Goal: Task Accomplishment & Management: Use online tool/utility

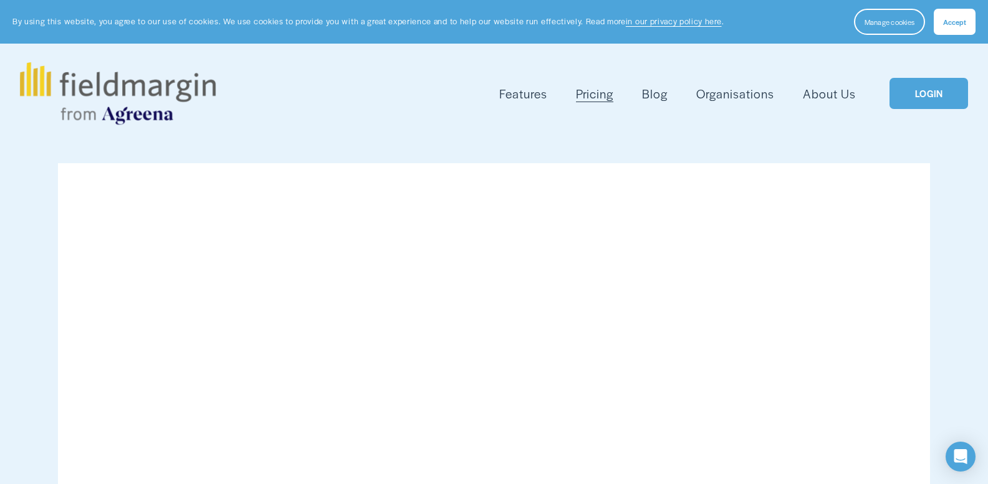
click at [963, 25] on span "Accept" at bounding box center [954, 22] width 23 height 10
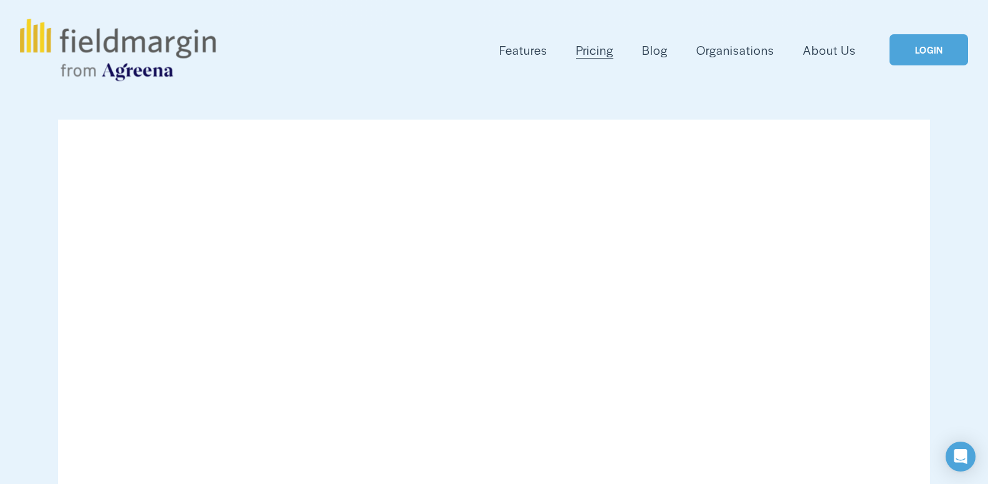
click at [909, 54] on link "LOGIN" at bounding box center [928, 50] width 79 height 32
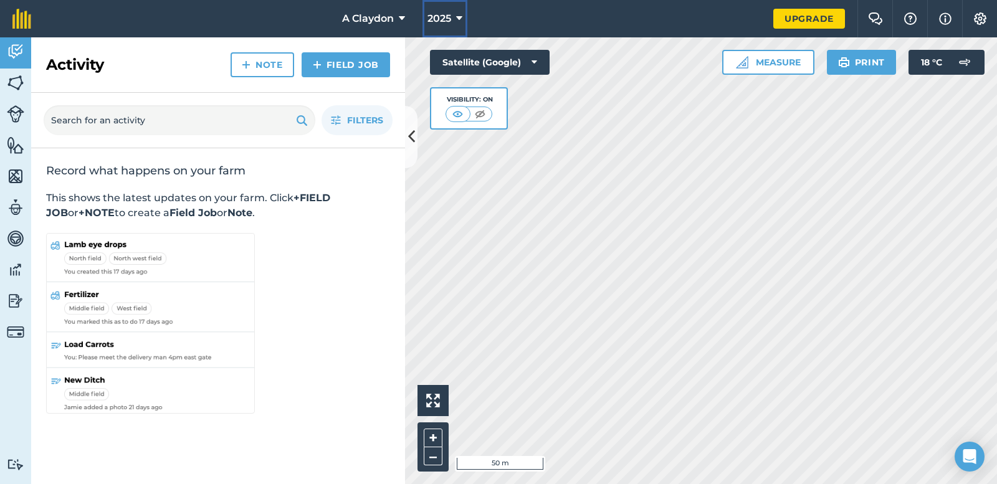
click at [462, 19] on icon at bounding box center [459, 18] width 6 height 15
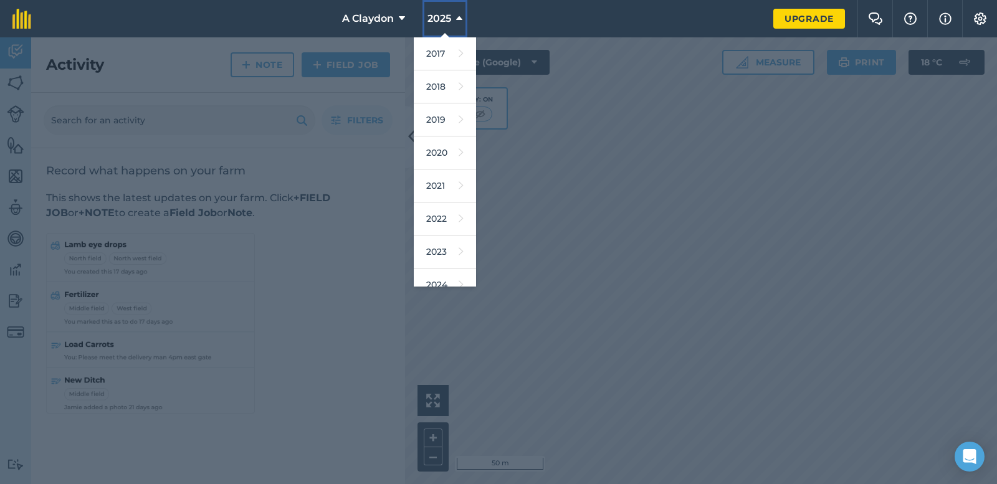
scroll to position [114, 0]
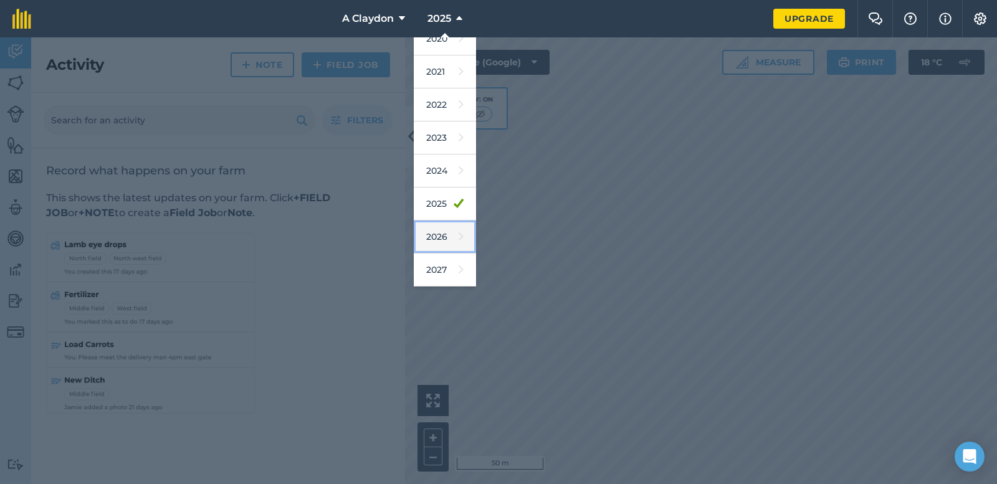
click at [446, 241] on link "2026" at bounding box center [445, 237] width 62 height 33
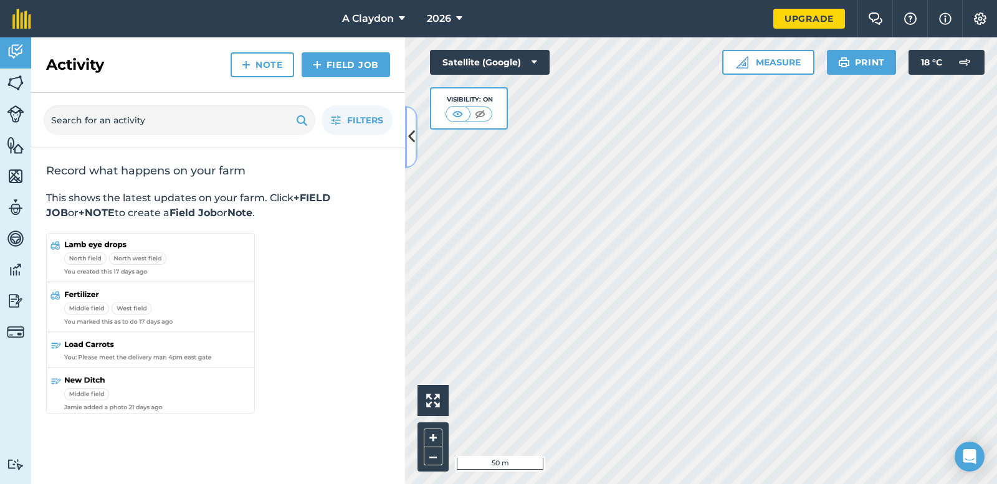
click at [411, 134] on icon at bounding box center [411, 137] width 7 height 22
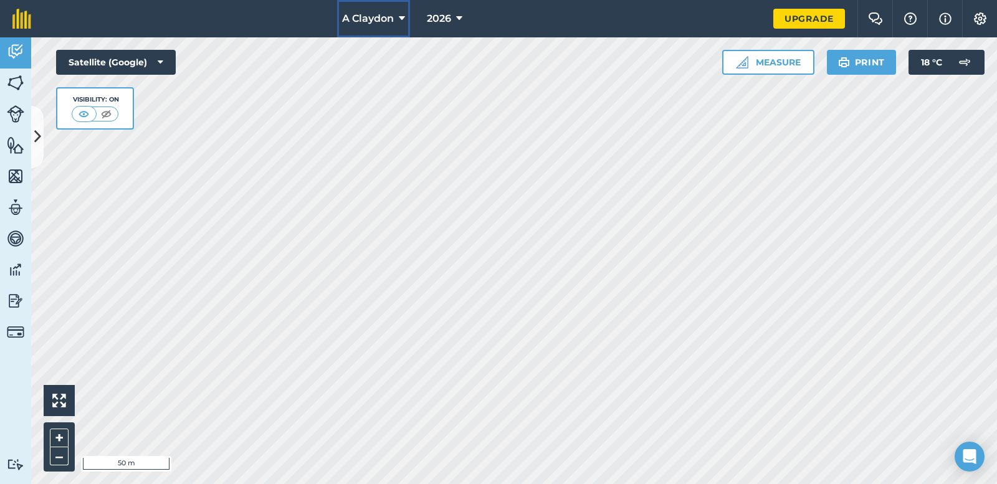
click at [399, 17] on icon at bounding box center [402, 18] width 6 height 15
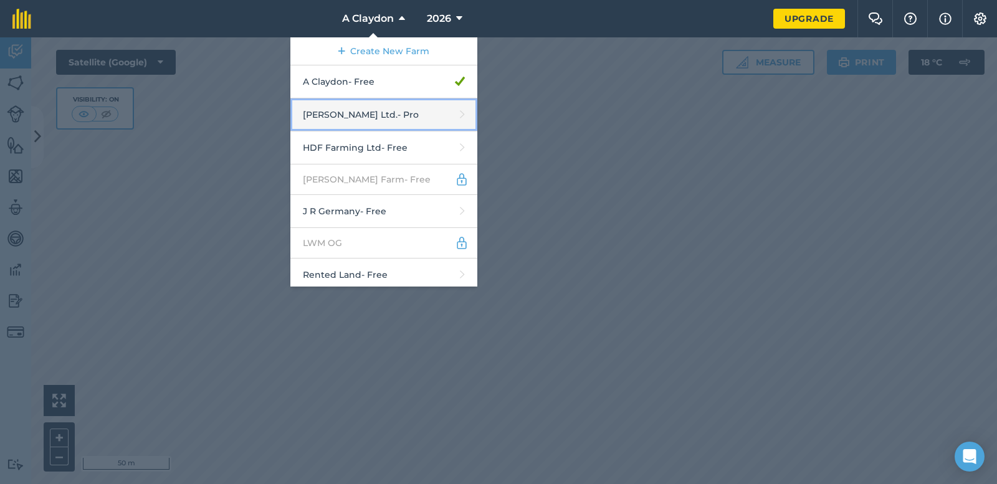
click at [409, 109] on link "Frederick Hiam Ltd. - Pro" at bounding box center [383, 114] width 187 height 33
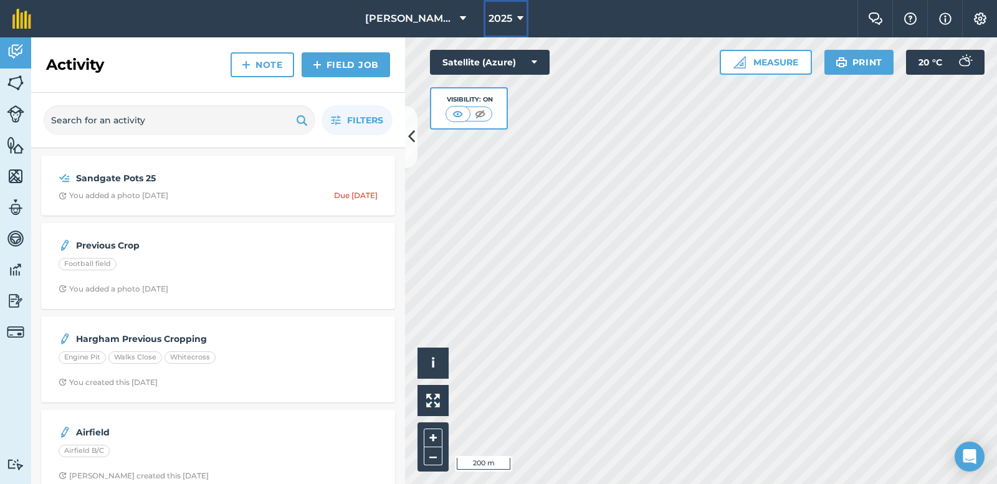
click at [517, 19] on icon at bounding box center [520, 18] width 6 height 15
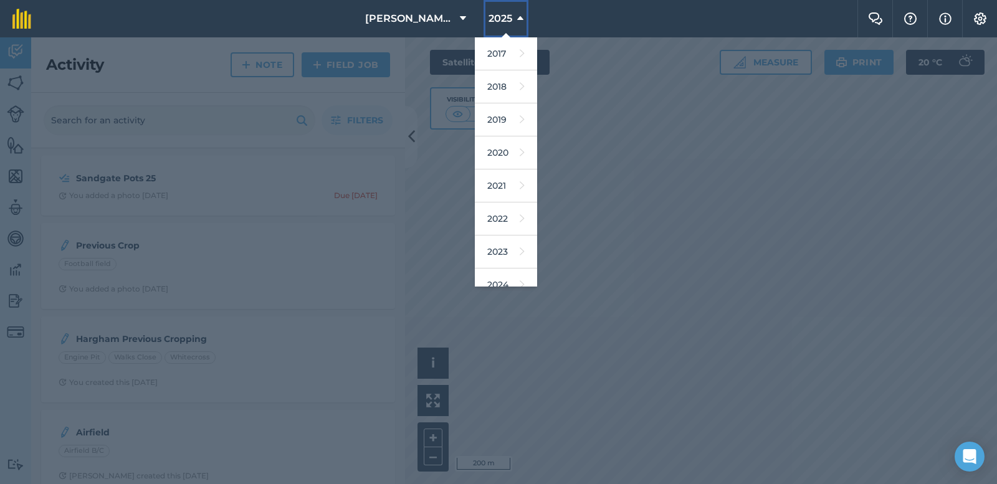
scroll to position [114, 0]
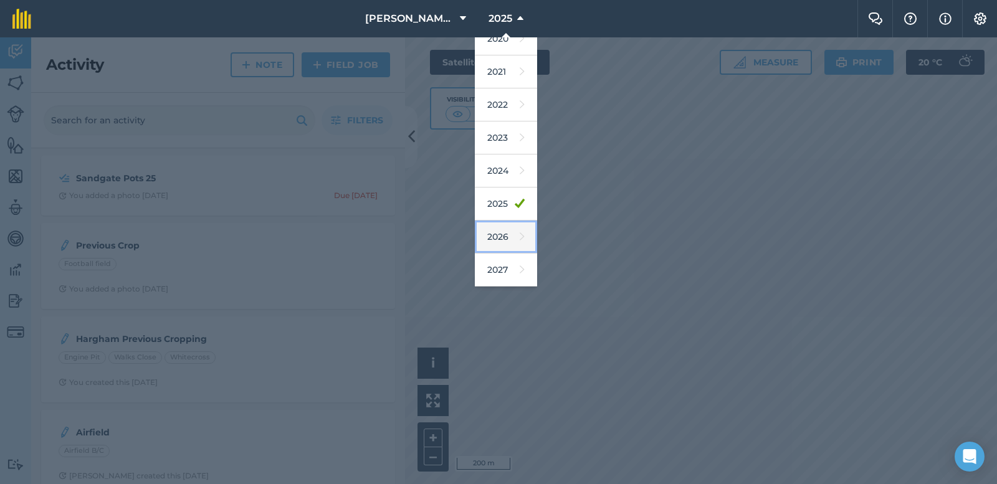
click at [504, 239] on link "2026" at bounding box center [506, 237] width 62 height 33
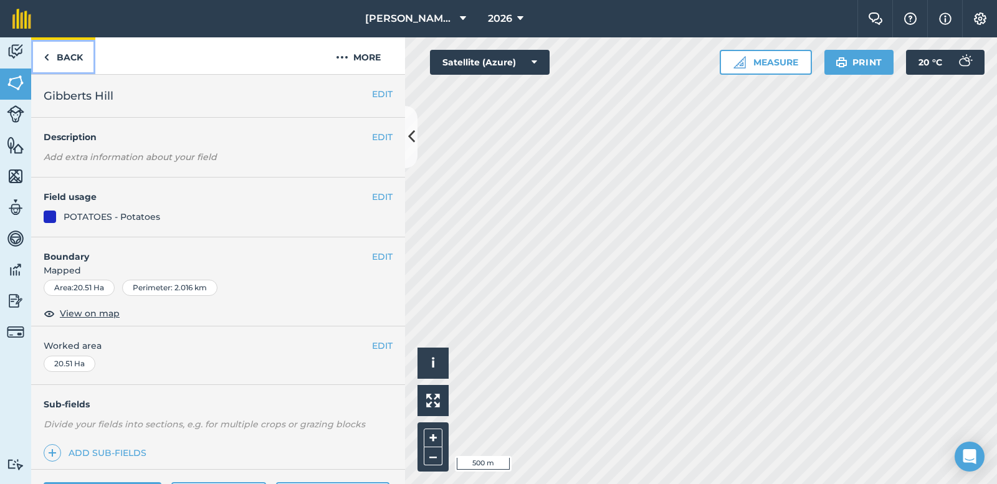
click at [49, 57] on link "Back" at bounding box center [63, 55] width 64 height 37
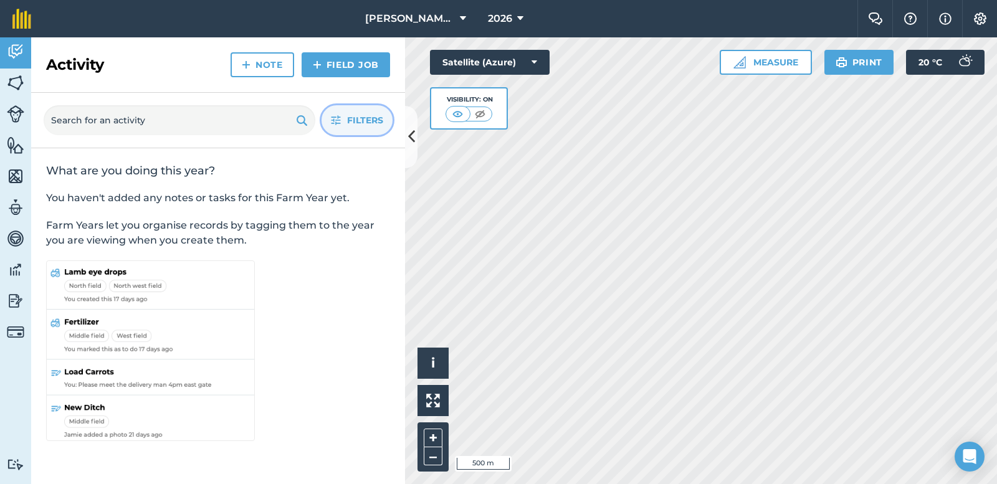
click at [356, 120] on span "Filters" at bounding box center [365, 120] width 36 height 14
click at [16, 176] on img at bounding box center [15, 176] width 17 height 19
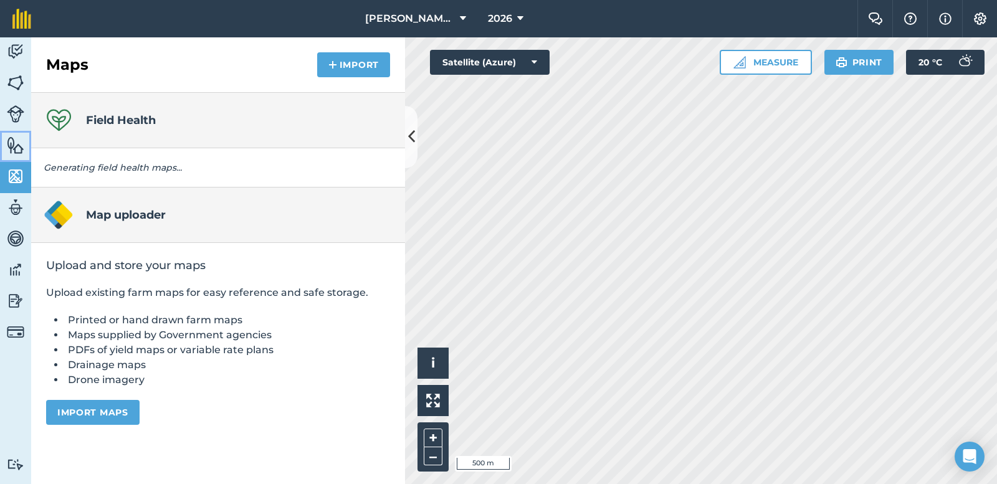
click at [16, 156] on link "Features" at bounding box center [15, 146] width 31 height 31
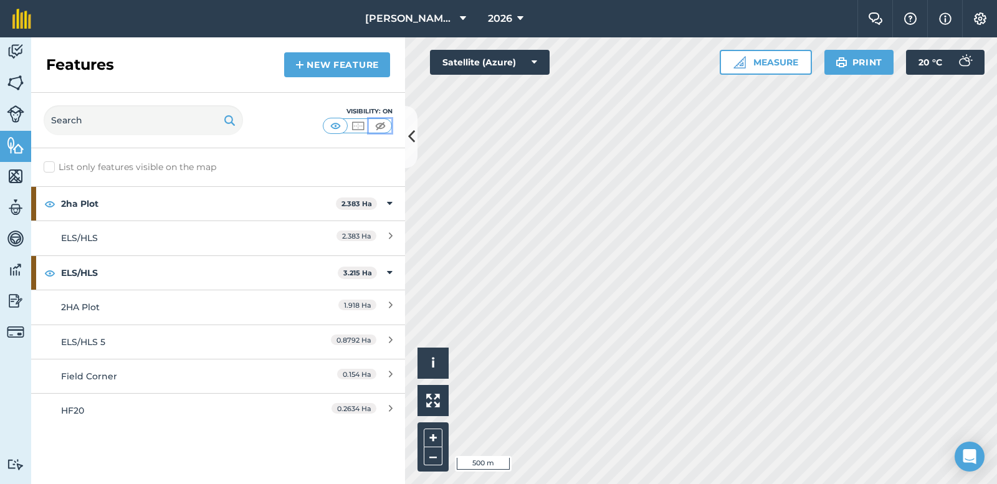
click at [374, 124] on img at bounding box center [381, 126] width 16 height 12
click at [390, 124] on button at bounding box center [380, 126] width 22 height 14
click at [356, 125] on img at bounding box center [358, 126] width 16 height 12
click at [337, 126] on img at bounding box center [336, 126] width 16 height 12
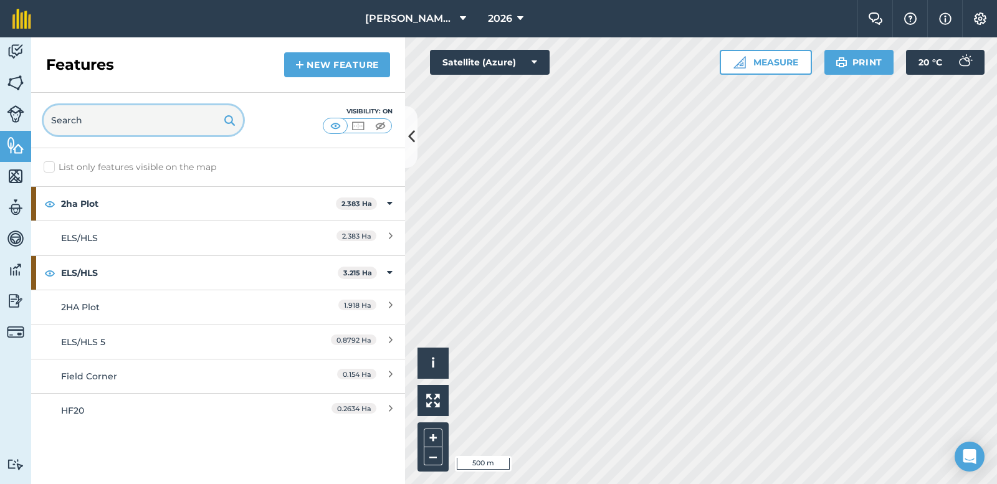
click at [209, 122] on input "text" at bounding box center [143, 120] width 199 height 30
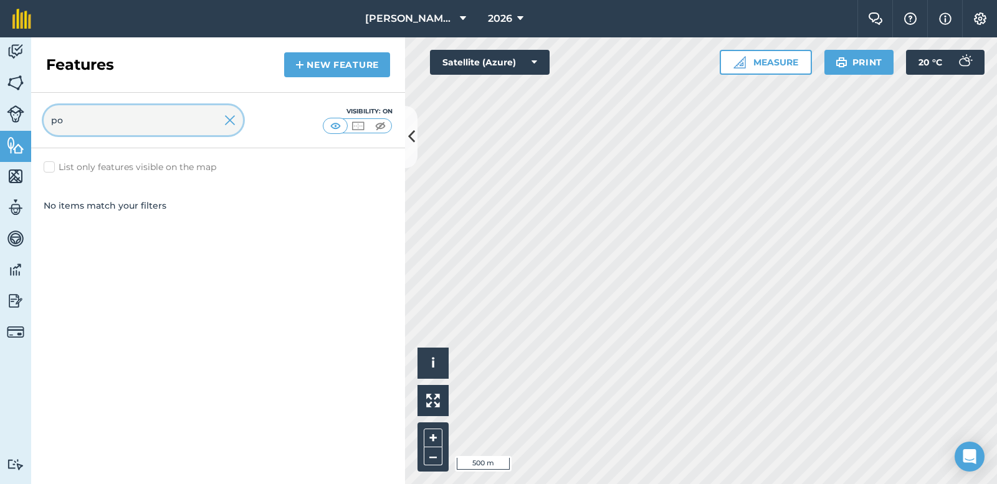
type input "p"
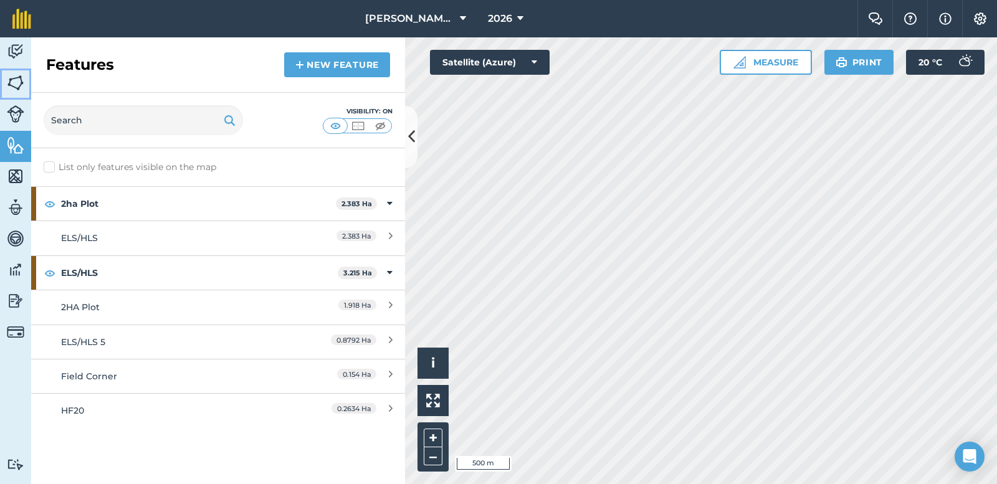
click at [7, 79] on img at bounding box center [15, 83] width 17 height 19
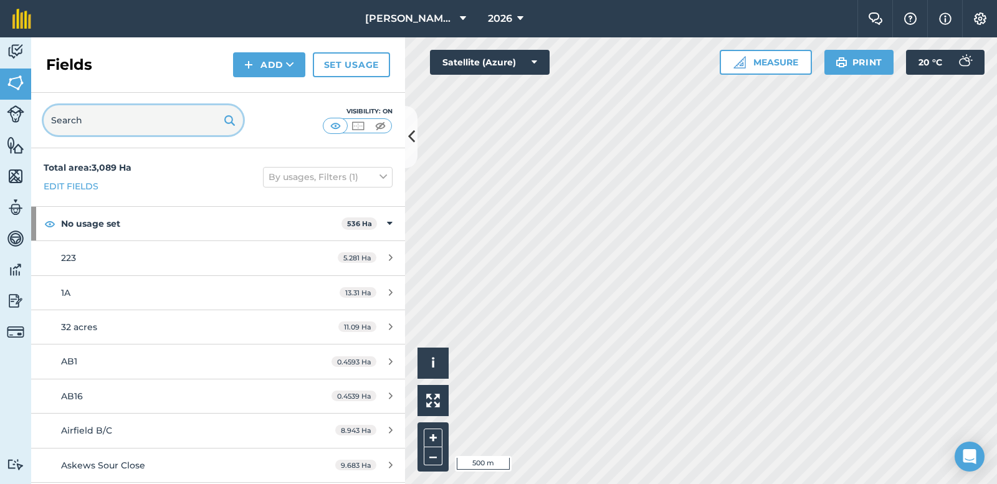
click at [73, 107] on input "text" at bounding box center [143, 120] width 199 height 30
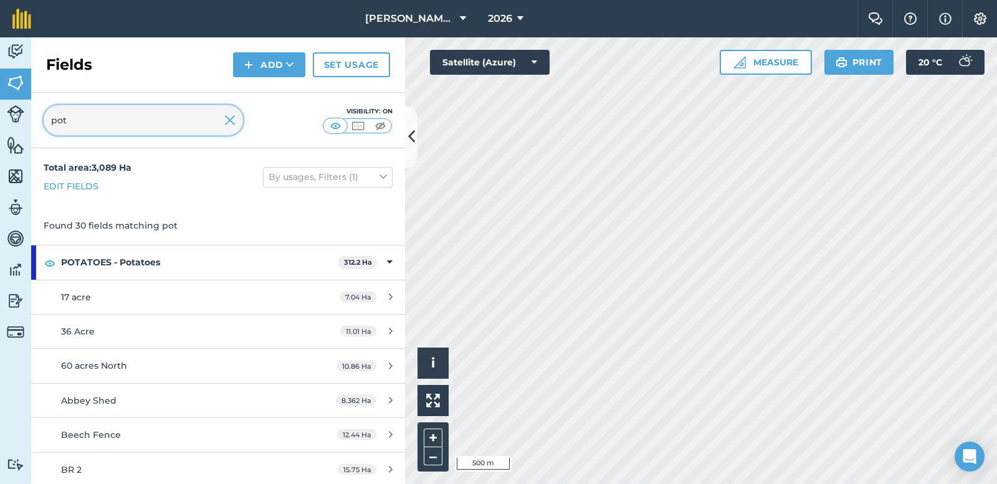
type input "pot"
click at [406, 133] on button at bounding box center [411, 137] width 12 height 62
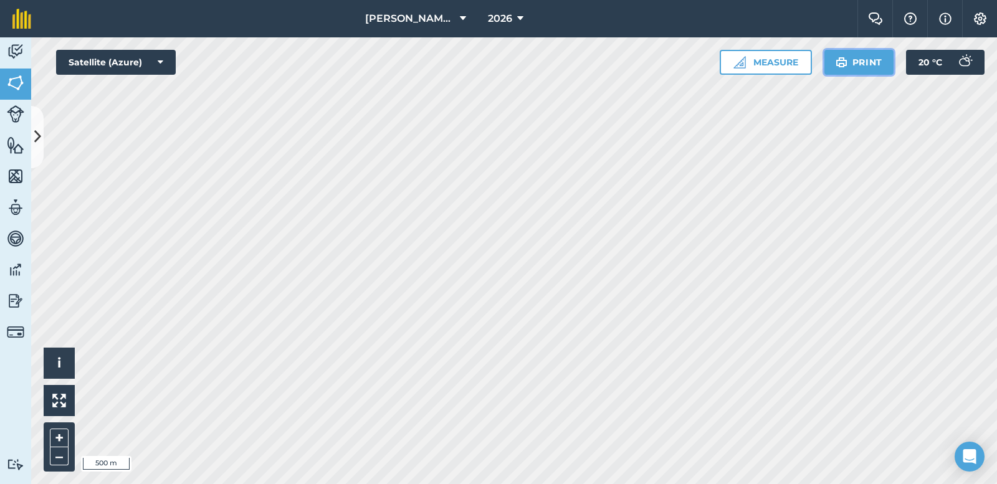
click at [861, 62] on button "Print" at bounding box center [860, 62] width 70 height 25
click at [333, 484] on html "Frederick Hiam Ltd. 2026 Farm Chat Help Info Settings Frederick Hiam Ltd. - 202…" at bounding box center [498, 242] width 997 height 484
click at [160, 60] on icon at bounding box center [161, 62] width 6 height 12
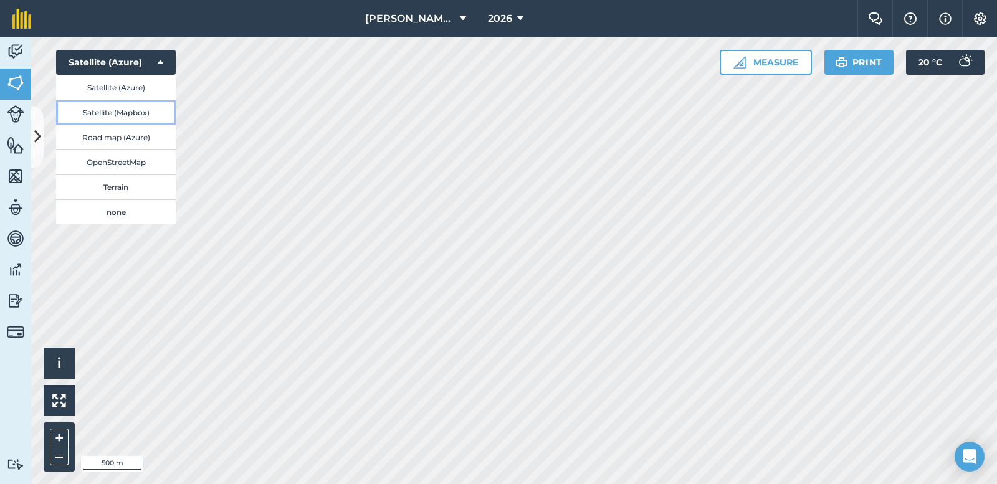
click at [145, 110] on button "Satellite (Mapbox)" at bounding box center [116, 112] width 120 height 25
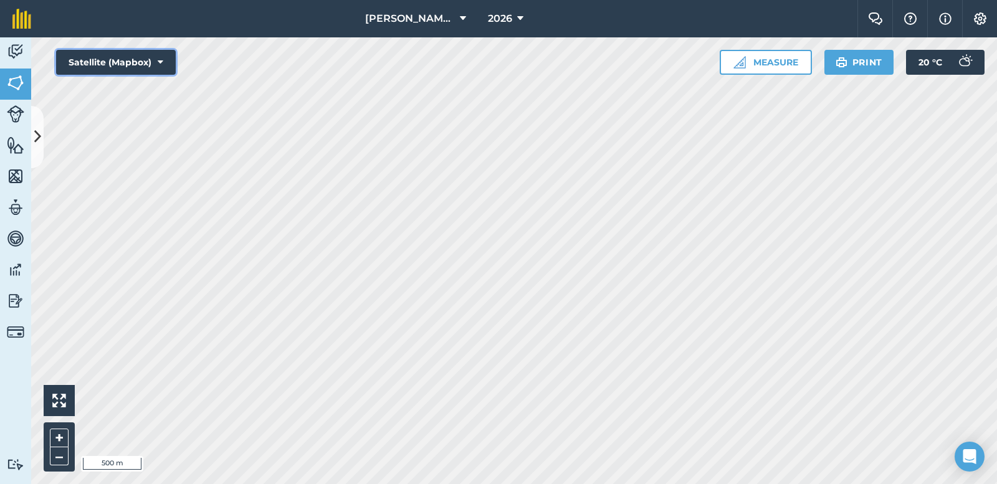
click at [159, 64] on icon at bounding box center [161, 62] width 6 height 12
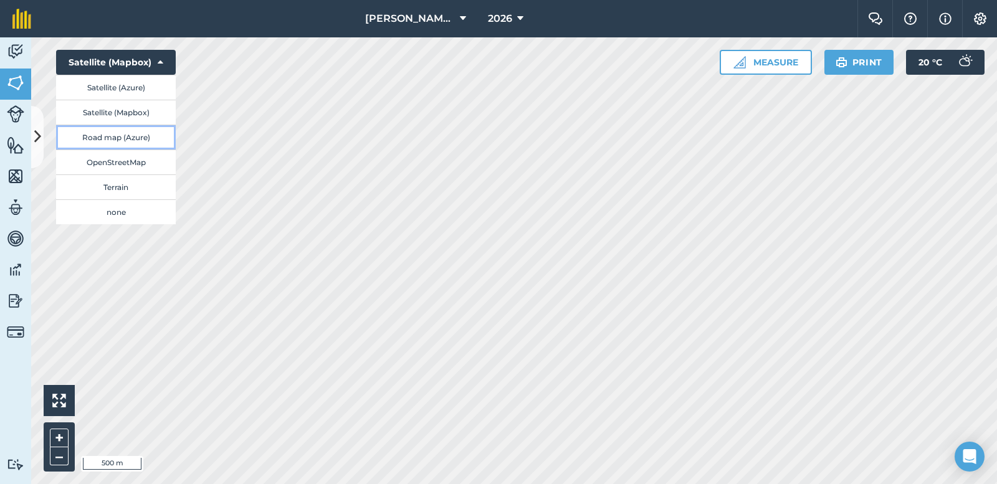
click at [133, 132] on button "Road map (Azure)" at bounding box center [116, 137] width 120 height 25
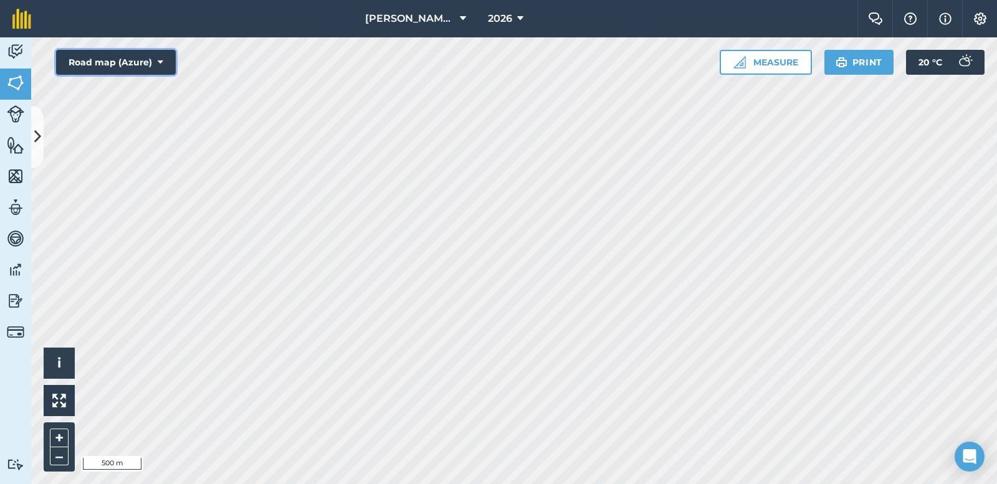
click at [161, 60] on icon at bounding box center [161, 62] width 6 height 12
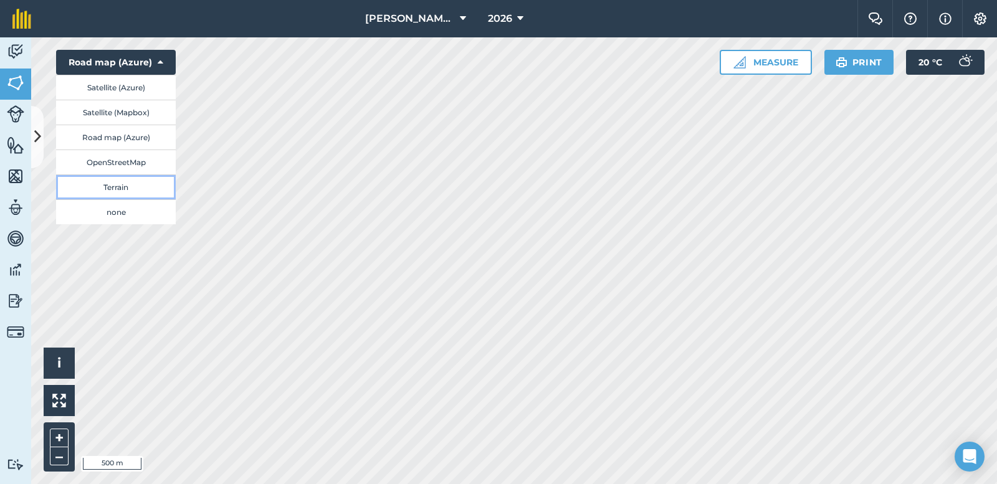
click at [116, 184] on button "Terrain" at bounding box center [116, 187] width 120 height 25
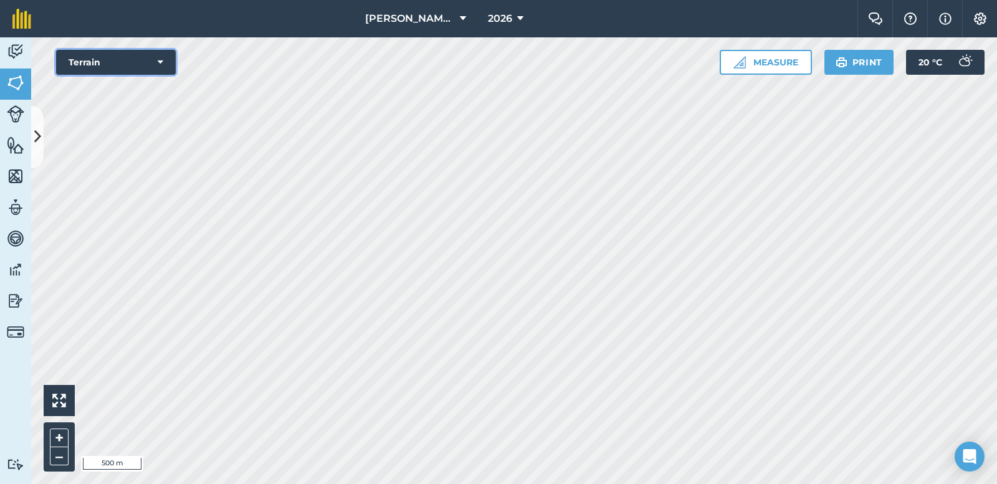
click at [156, 60] on button "Terrain" at bounding box center [116, 62] width 120 height 25
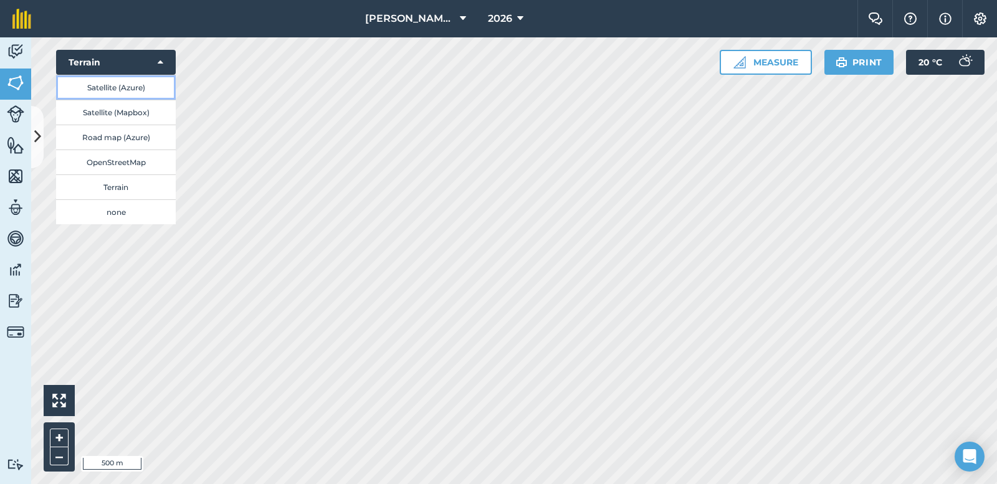
click at [136, 87] on button "Satellite (Azure)" at bounding box center [116, 87] width 120 height 25
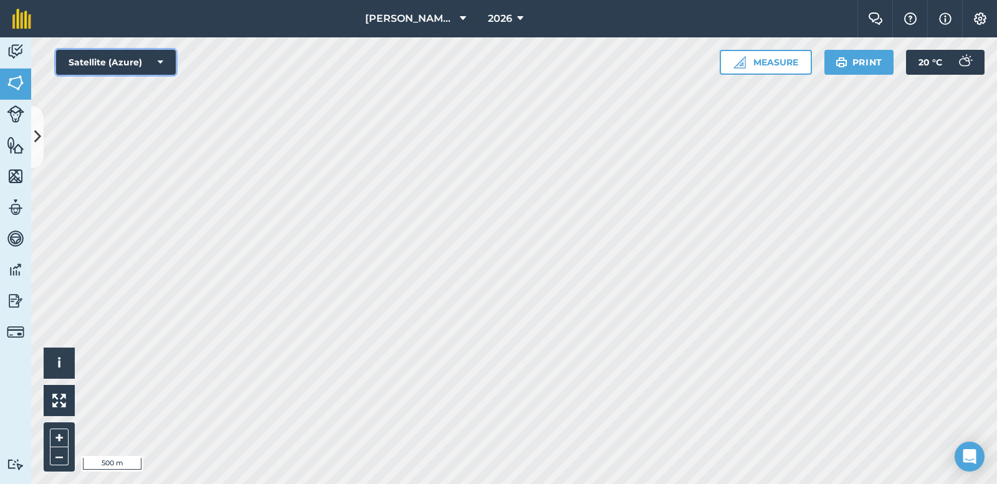
click at [158, 60] on icon at bounding box center [161, 62] width 6 height 12
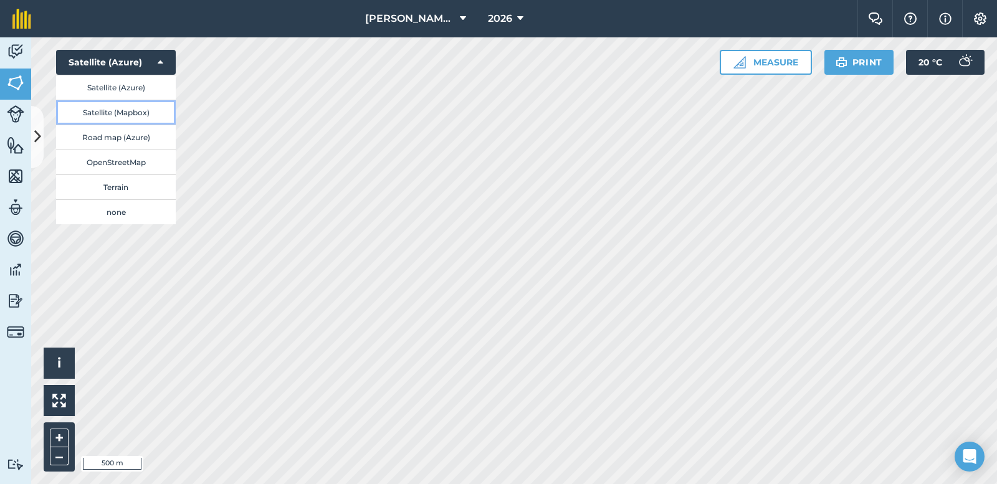
click at [125, 114] on button "Satellite (Mapbox)" at bounding box center [116, 112] width 120 height 25
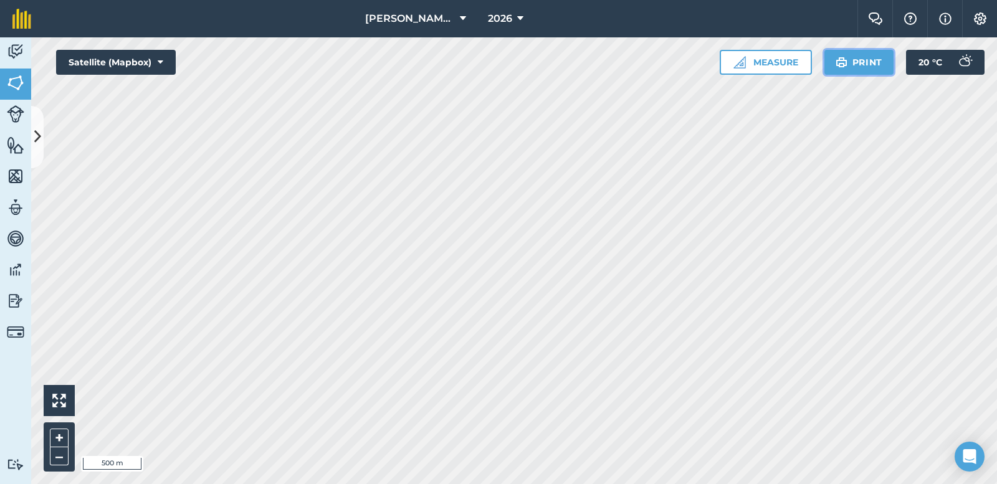
click at [850, 62] on button "Print" at bounding box center [860, 62] width 70 height 25
click at [851, 65] on button "Print" at bounding box center [860, 62] width 70 height 25
